Goal: Check status: Check status

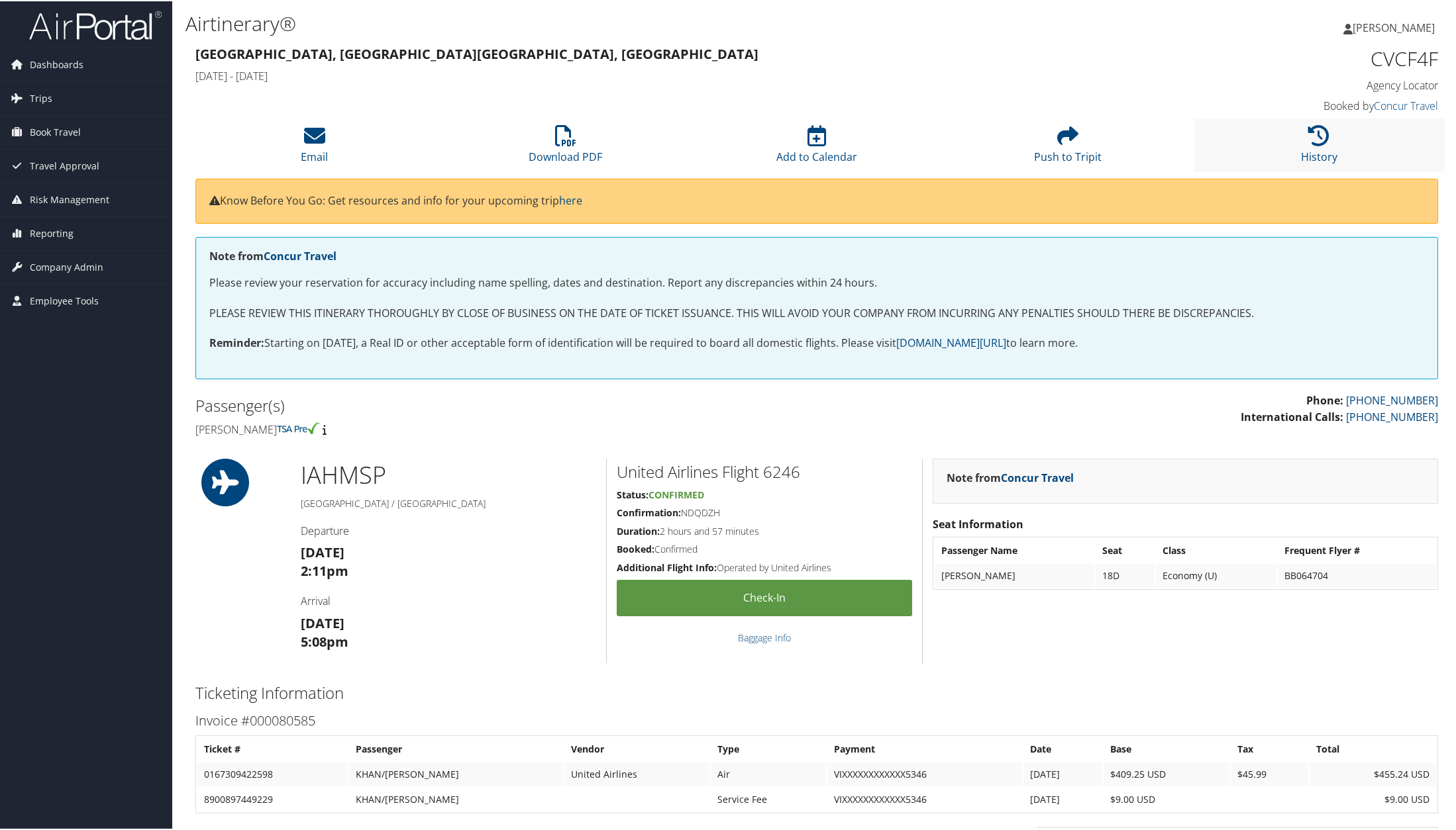
click at [1295, 143] on li "History" at bounding box center [1319, 144] width 251 height 53
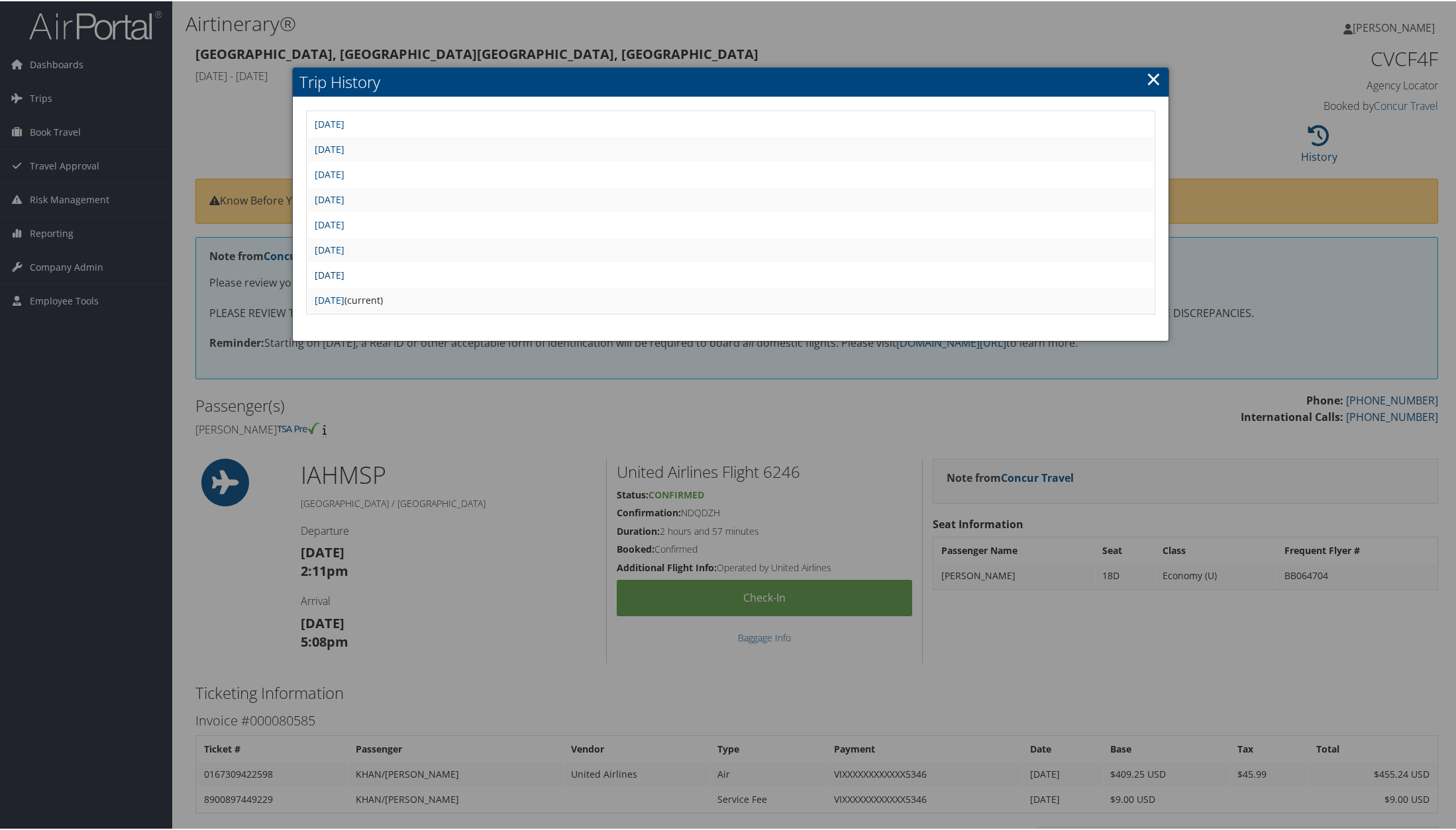
click at [345, 272] on link "[DATE]" at bounding box center [329, 274] width 30 height 13
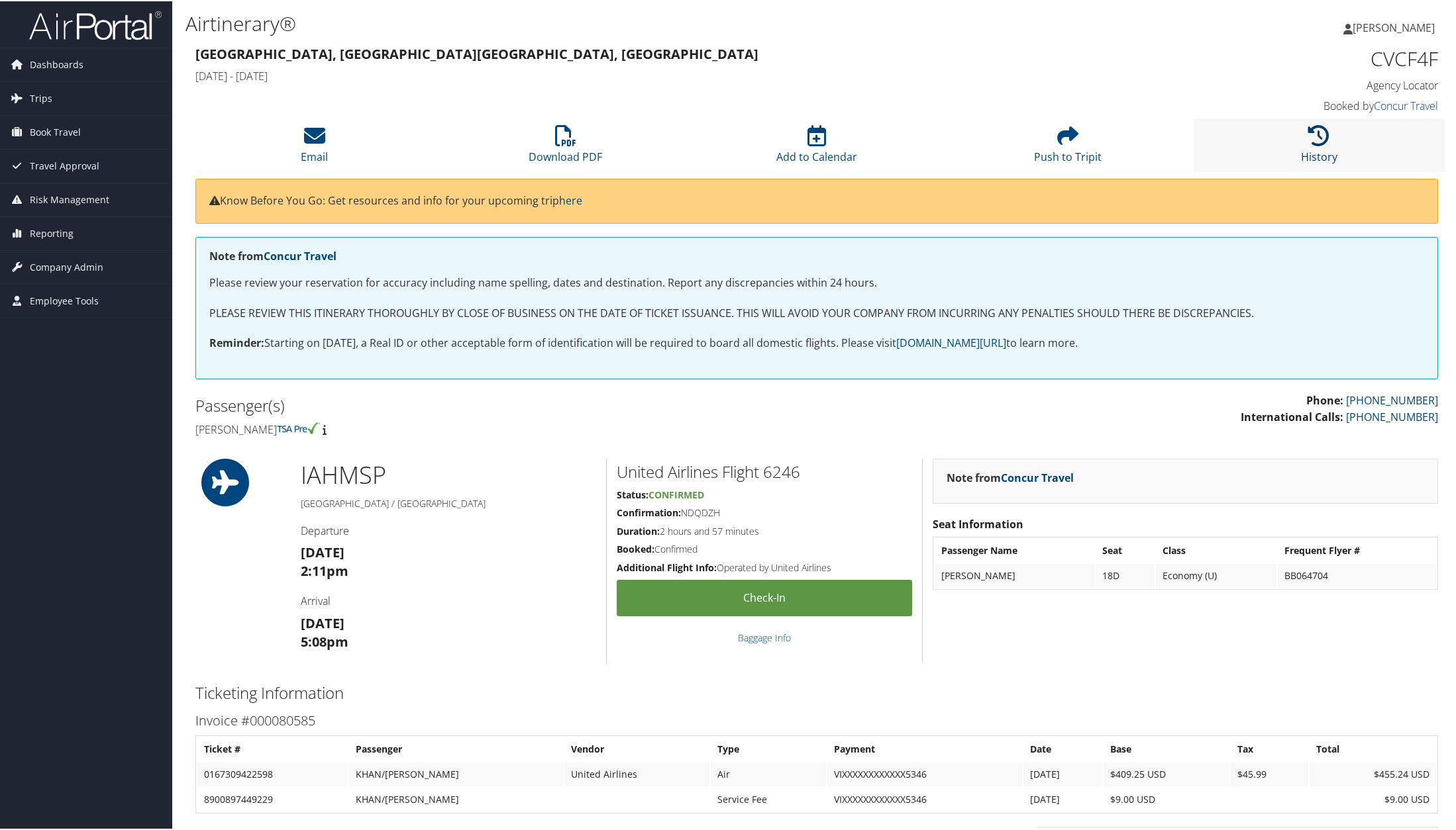
click at [1306, 159] on link "History" at bounding box center [1319, 147] width 37 height 32
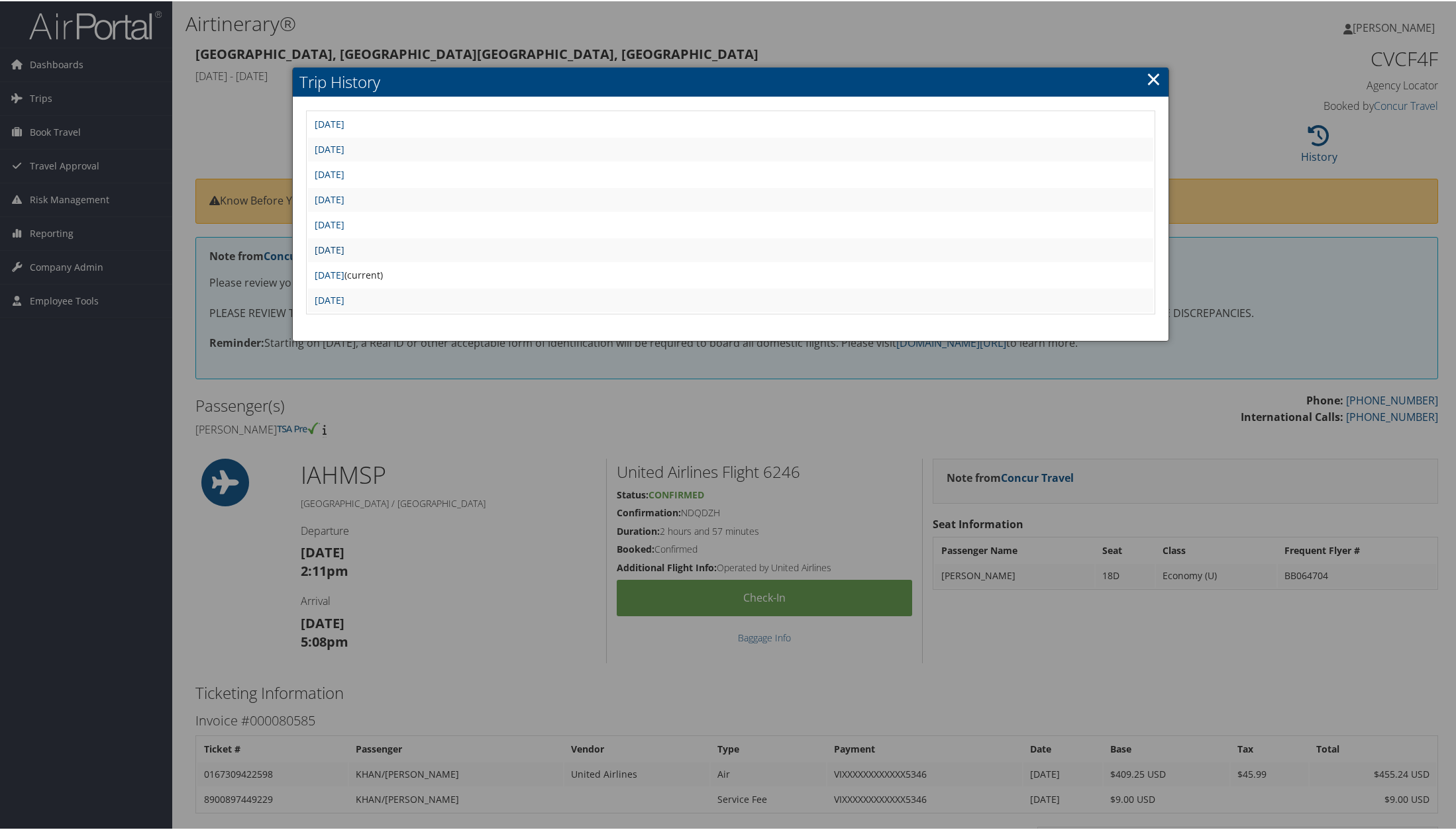
click at [345, 249] on link "Wed Jul 16 15:04:13 MDT 2025" at bounding box center [329, 249] width 30 height 13
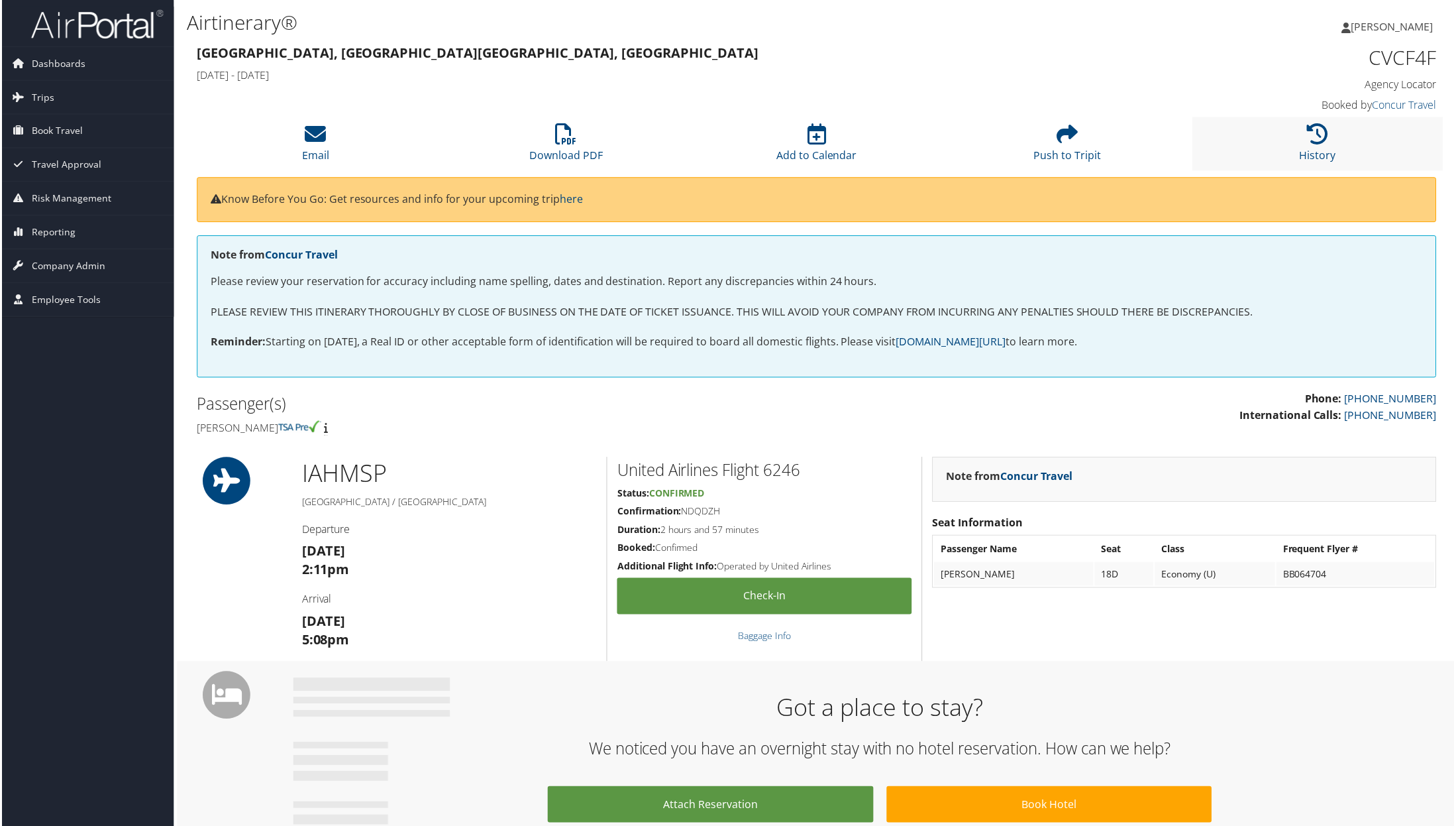
click at [1308, 147] on li "History" at bounding box center [1319, 144] width 251 height 53
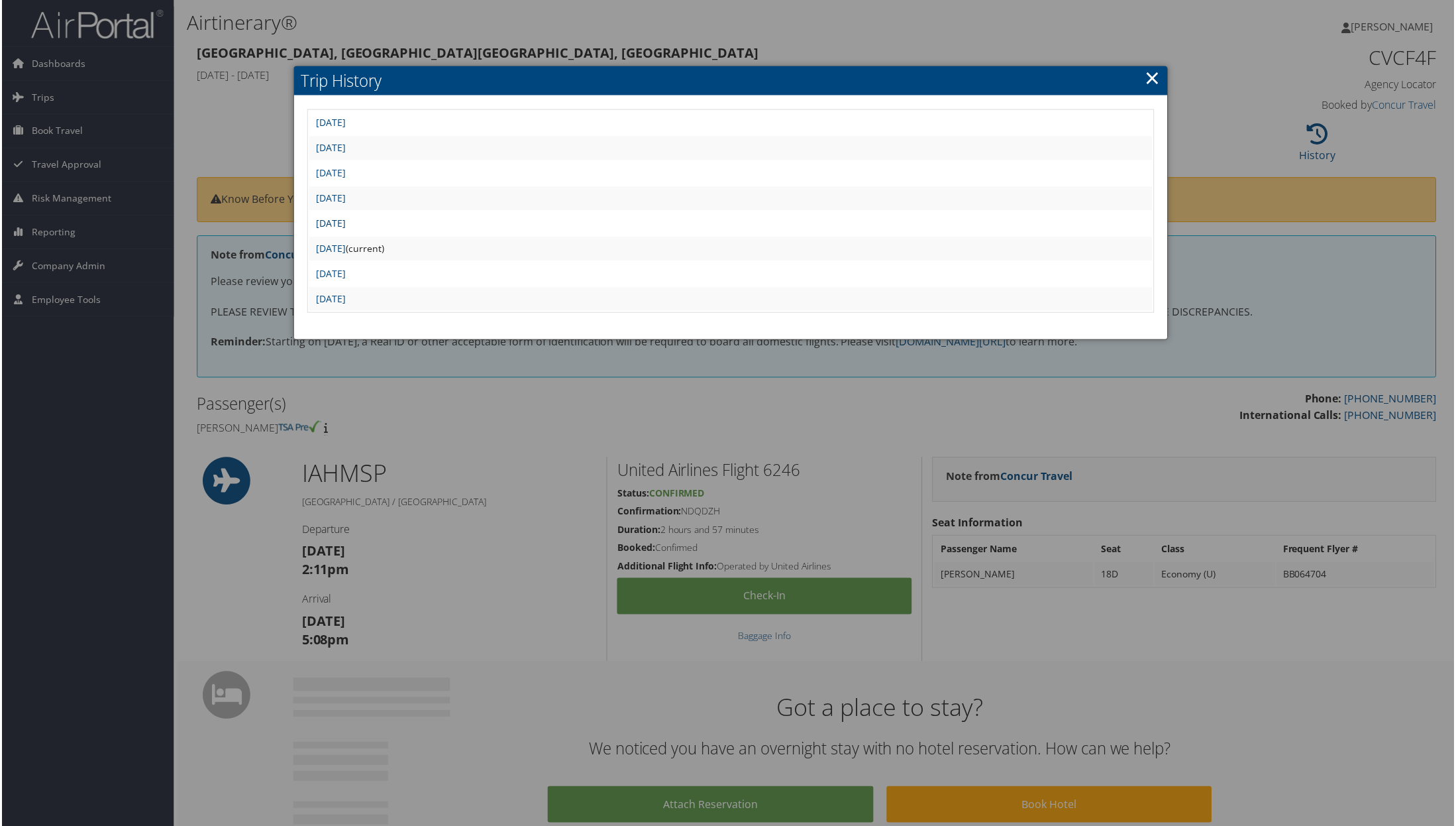
click at [345, 224] on link "[DATE]" at bounding box center [329, 224] width 30 height 13
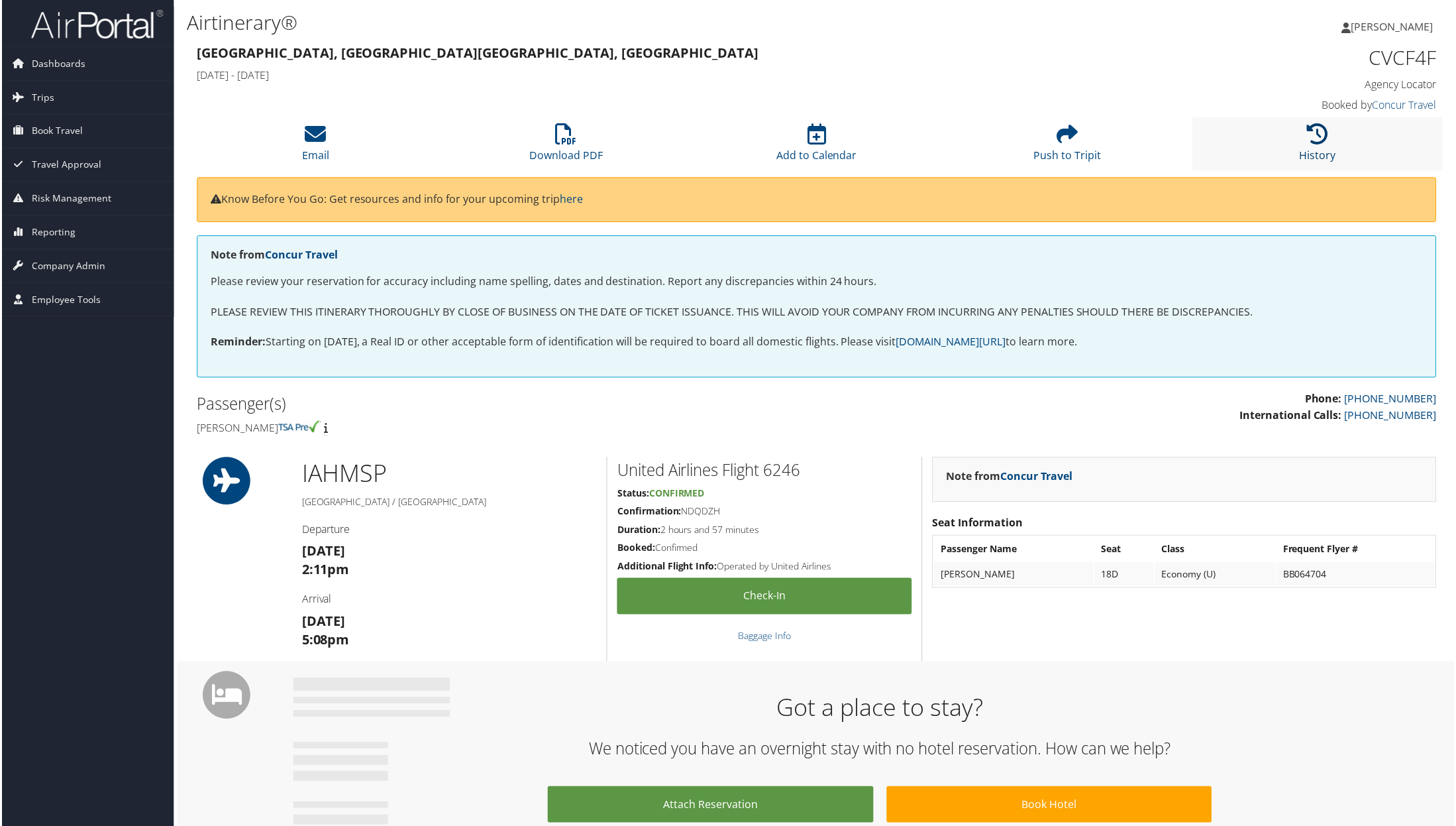
click at [1304, 159] on link "History" at bounding box center [1319, 147] width 37 height 32
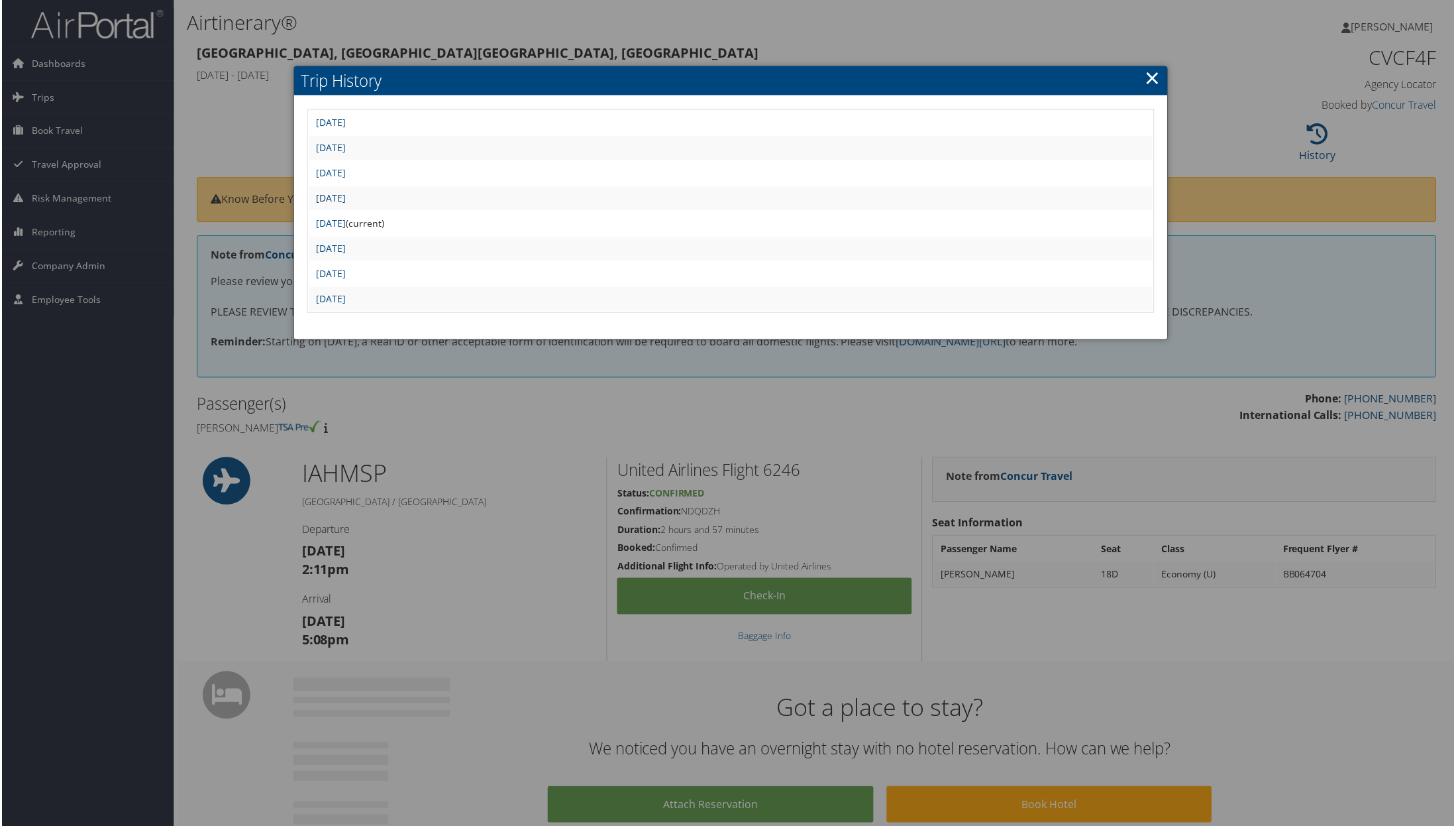
click at [345, 198] on link "Wed Jul 16 17:40:17 MDT 2025" at bounding box center [329, 198] width 30 height 13
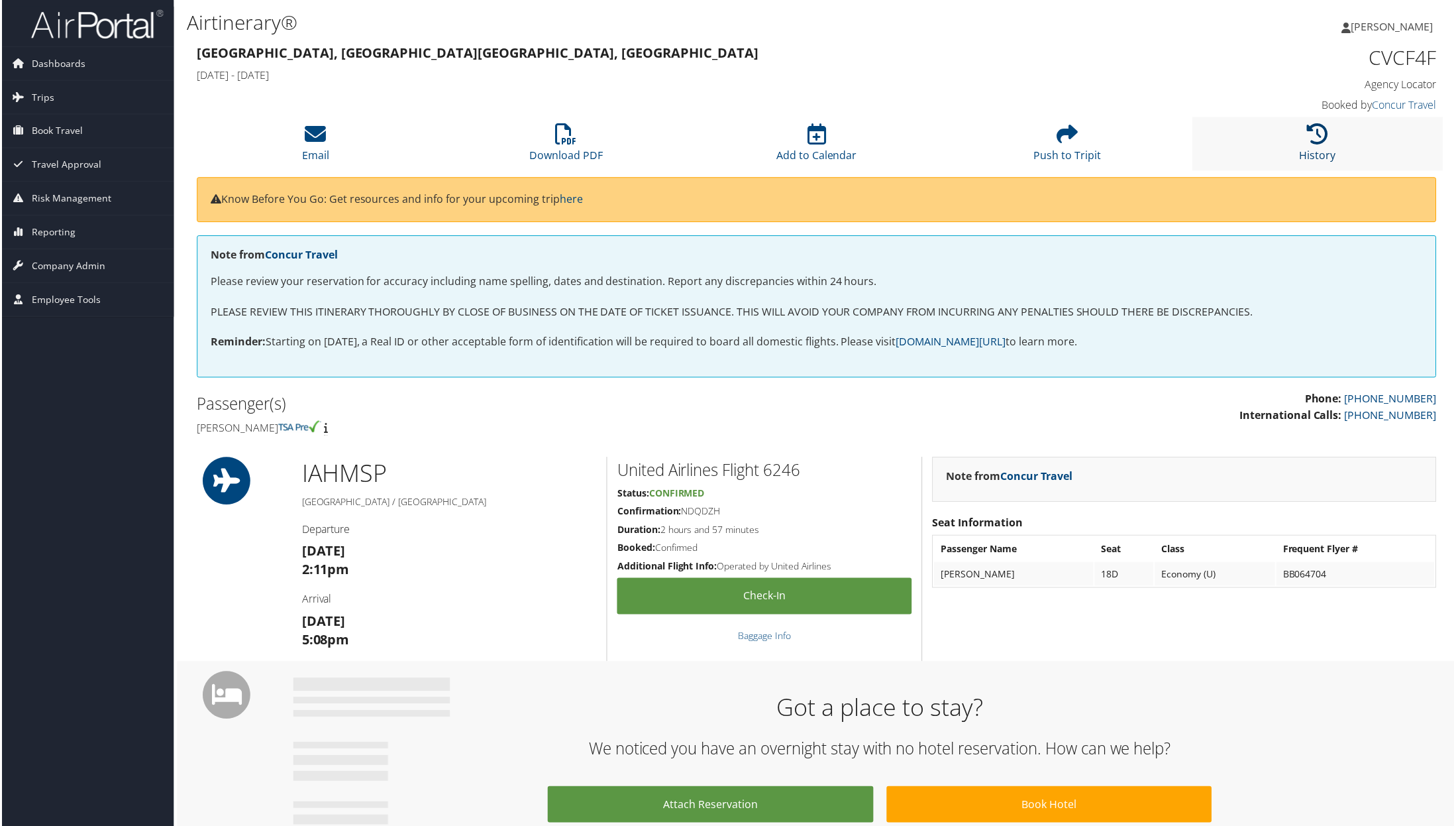
click at [1308, 145] on icon at bounding box center [1319, 135] width 21 height 21
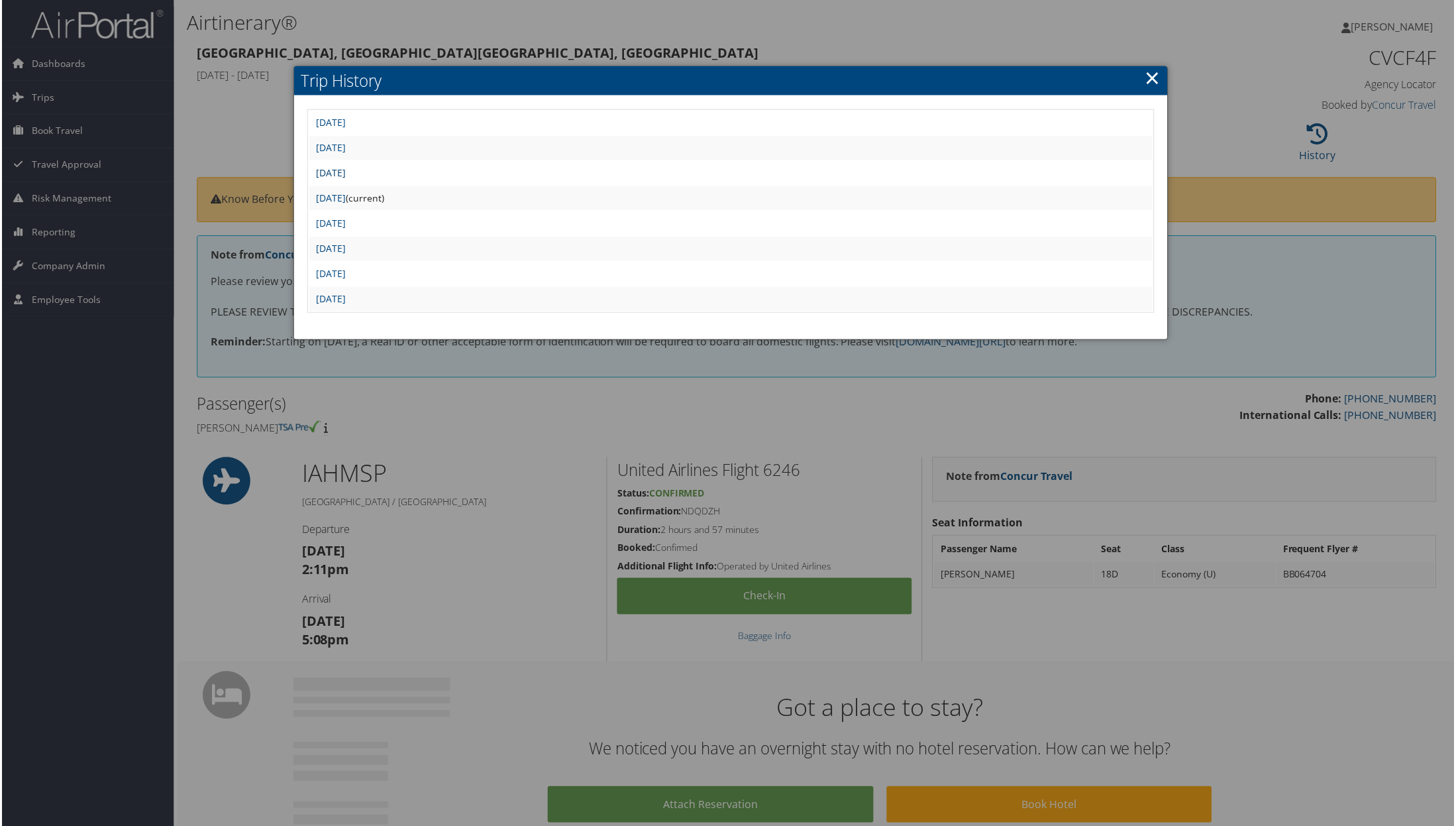
click at [345, 174] on link "[DATE]" at bounding box center [329, 173] width 30 height 13
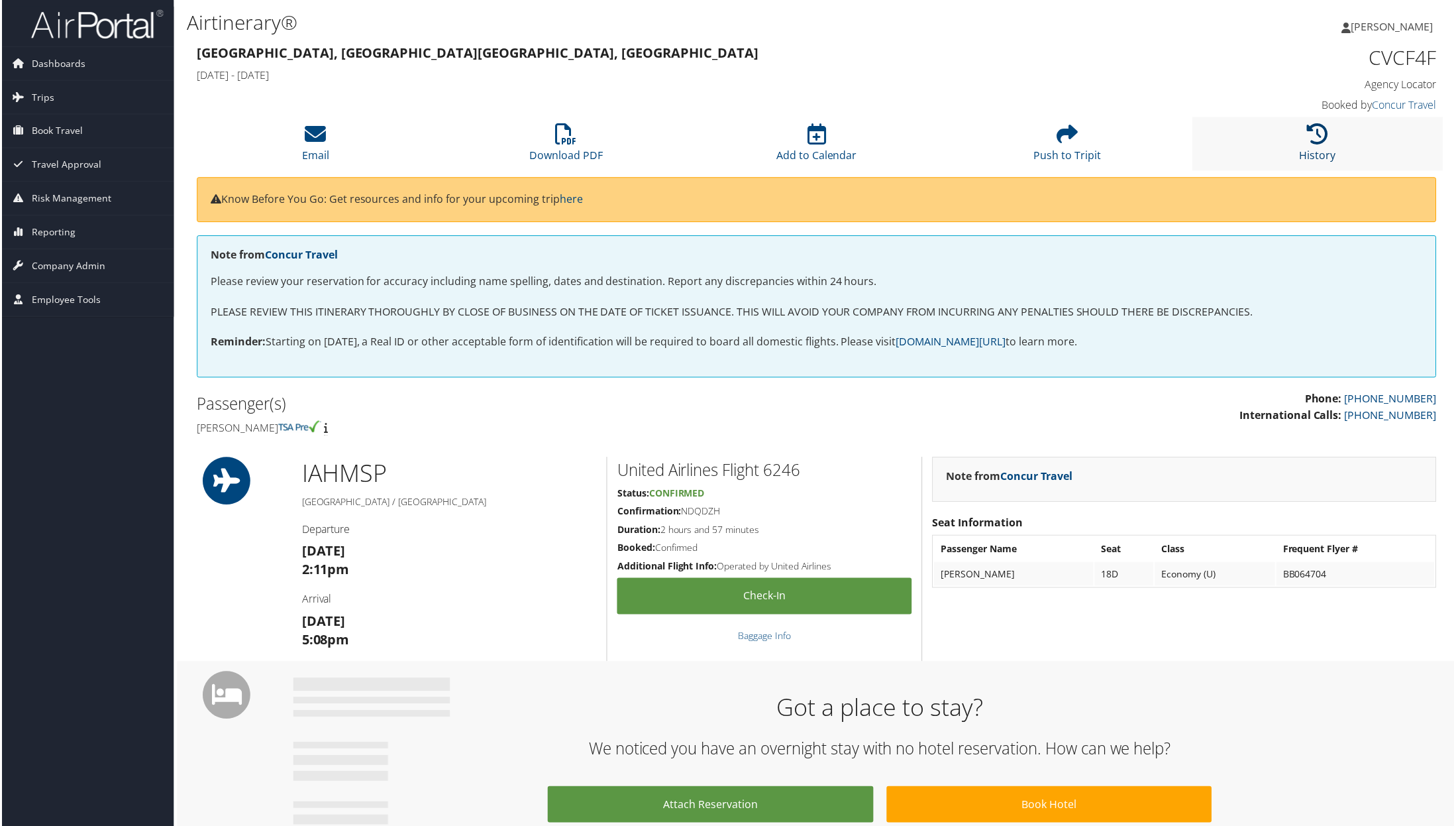
click at [1310, 151] on link "History" at bounding box center [1319, 147] width 37 height 32
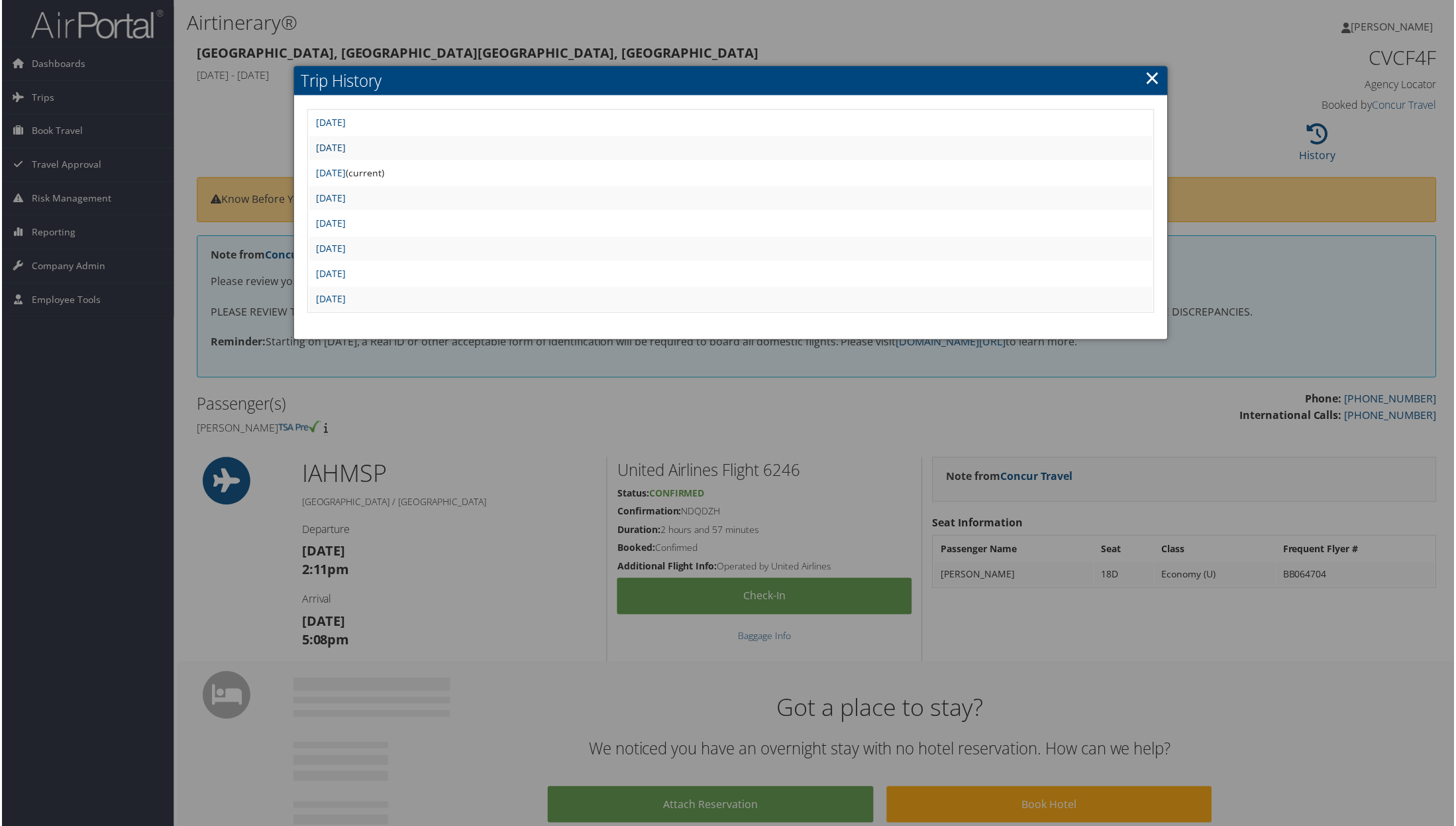
click at [345, 151] on link "Mon Jul 21 12:00:46 MDT 2025" at bounding box center [329, 148] width 30 height 13
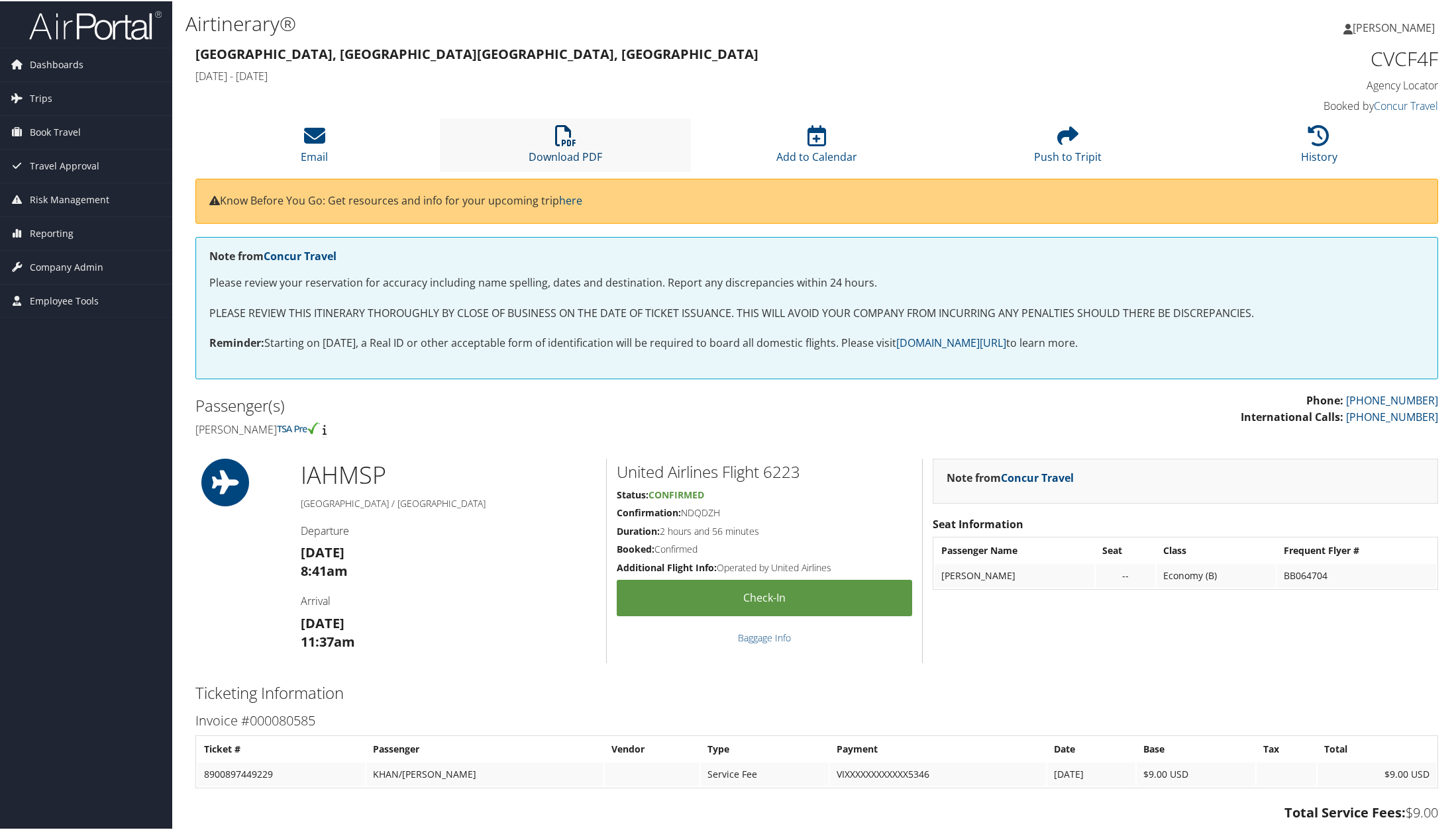
click at [559, 149] on link "Download PDF" at bounding box center [565, 147] width 74 height 32
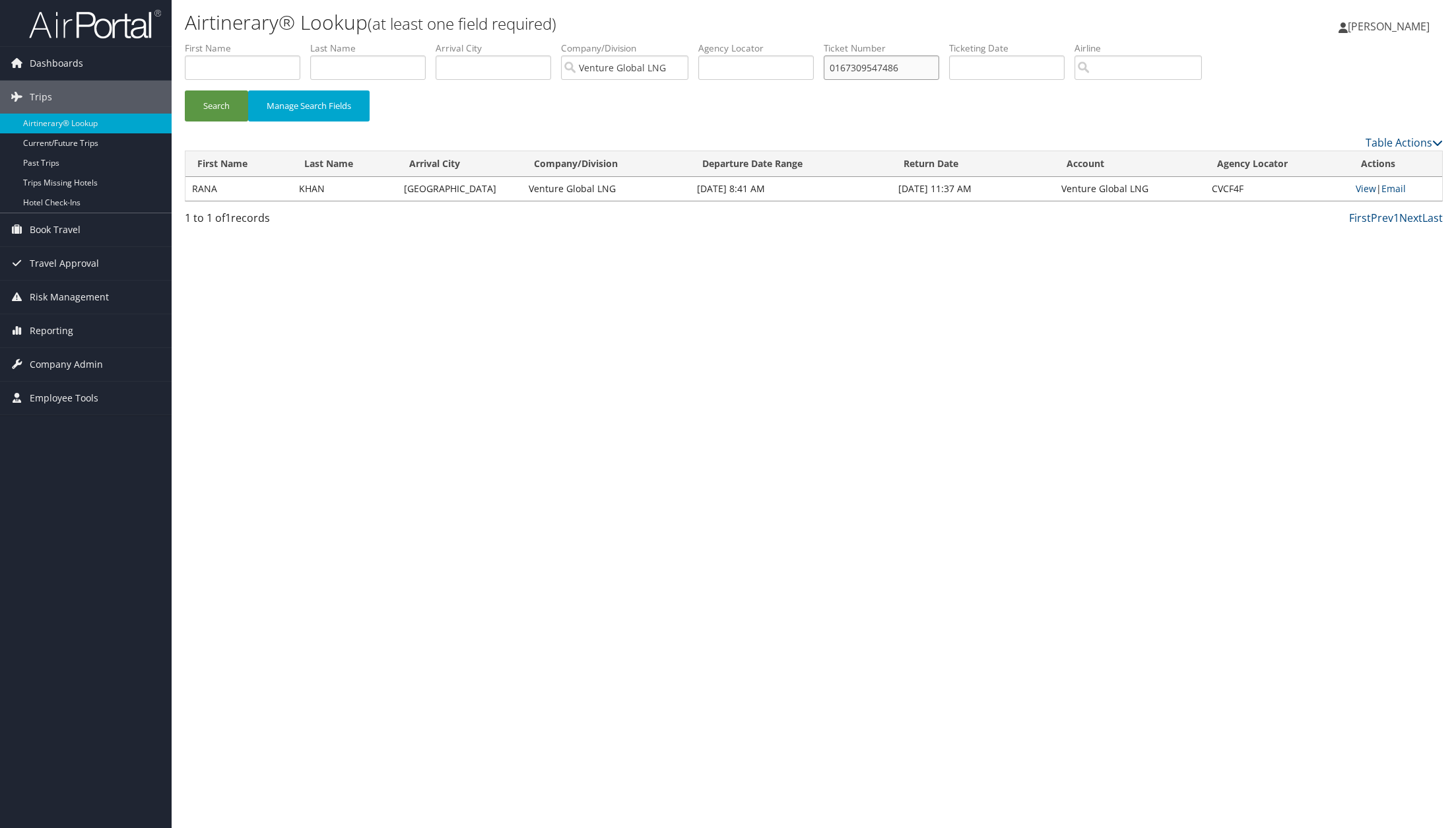
click at [837, 64] on input "0167309547486" at bounding box center [881, 67] width 115 height 24
paste input "2322850814"
type input "0162322850814"
click at [223, 110] on button "Search" at bounding box center [216, 106] width 63 height 31
